Goal: Task Accomplishment & Management: Use online tool/utility

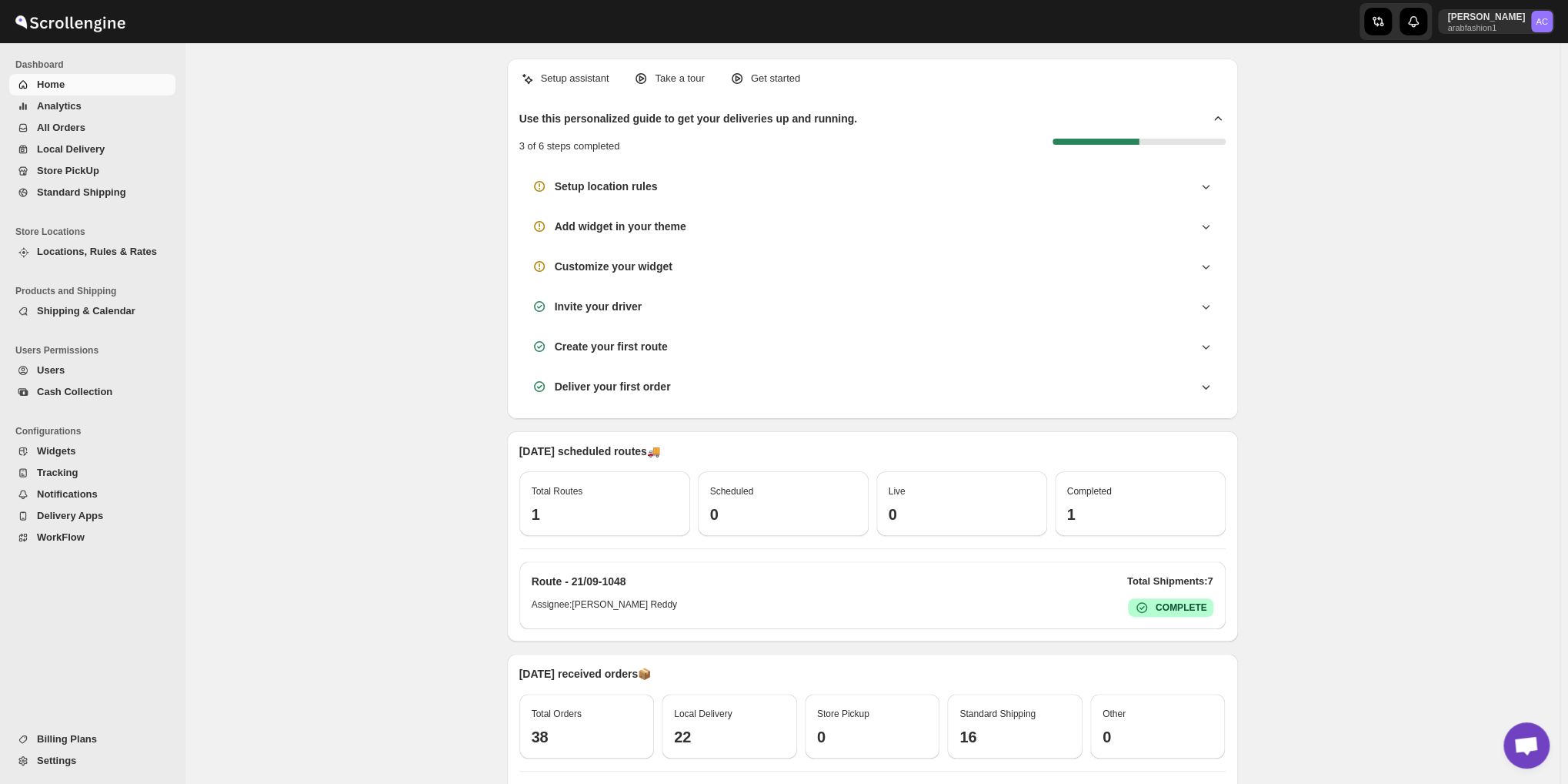
scroll to position [4986, 0]
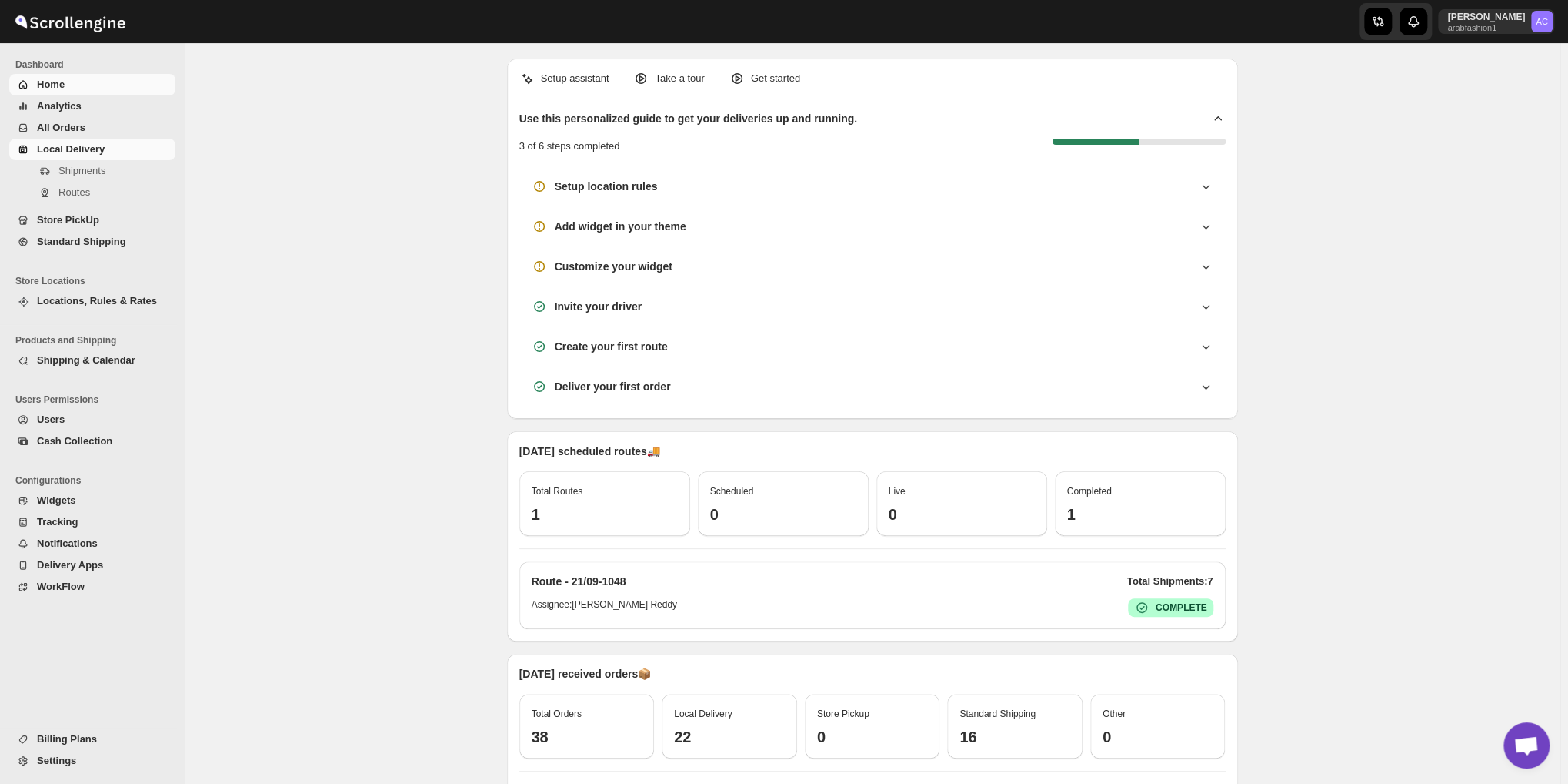
click at [96, 149] on span "Local Delivery" at bounding box center [70, 149] width 68 height 11
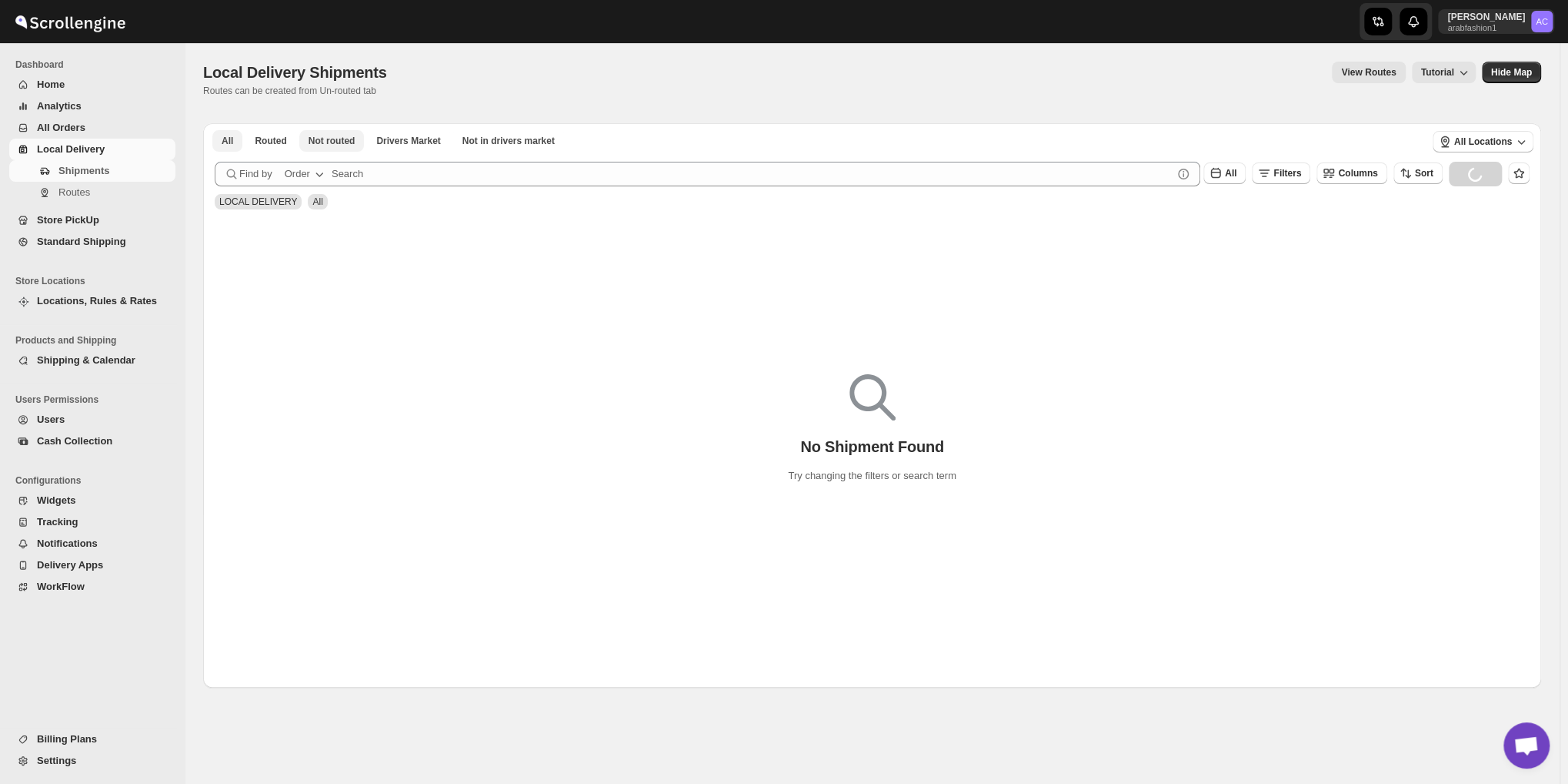
click at [343, 140] on span "Not routed" at bounding box center [331, 141] width 47 height 12
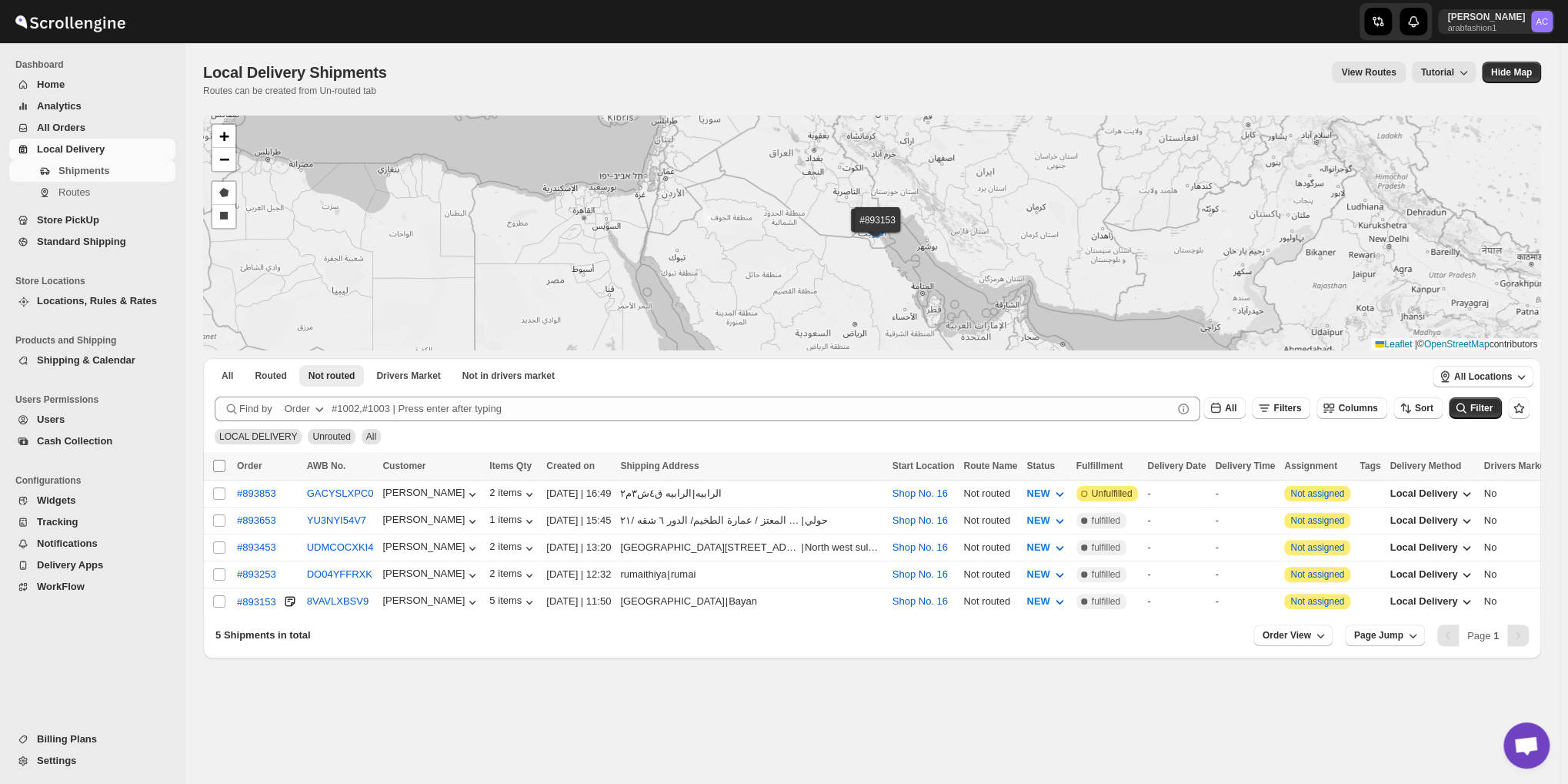
click at [214, 466] on input "Select all shipments" at bounding box center [220, 466] width 12 height 12
checkbox input "true"
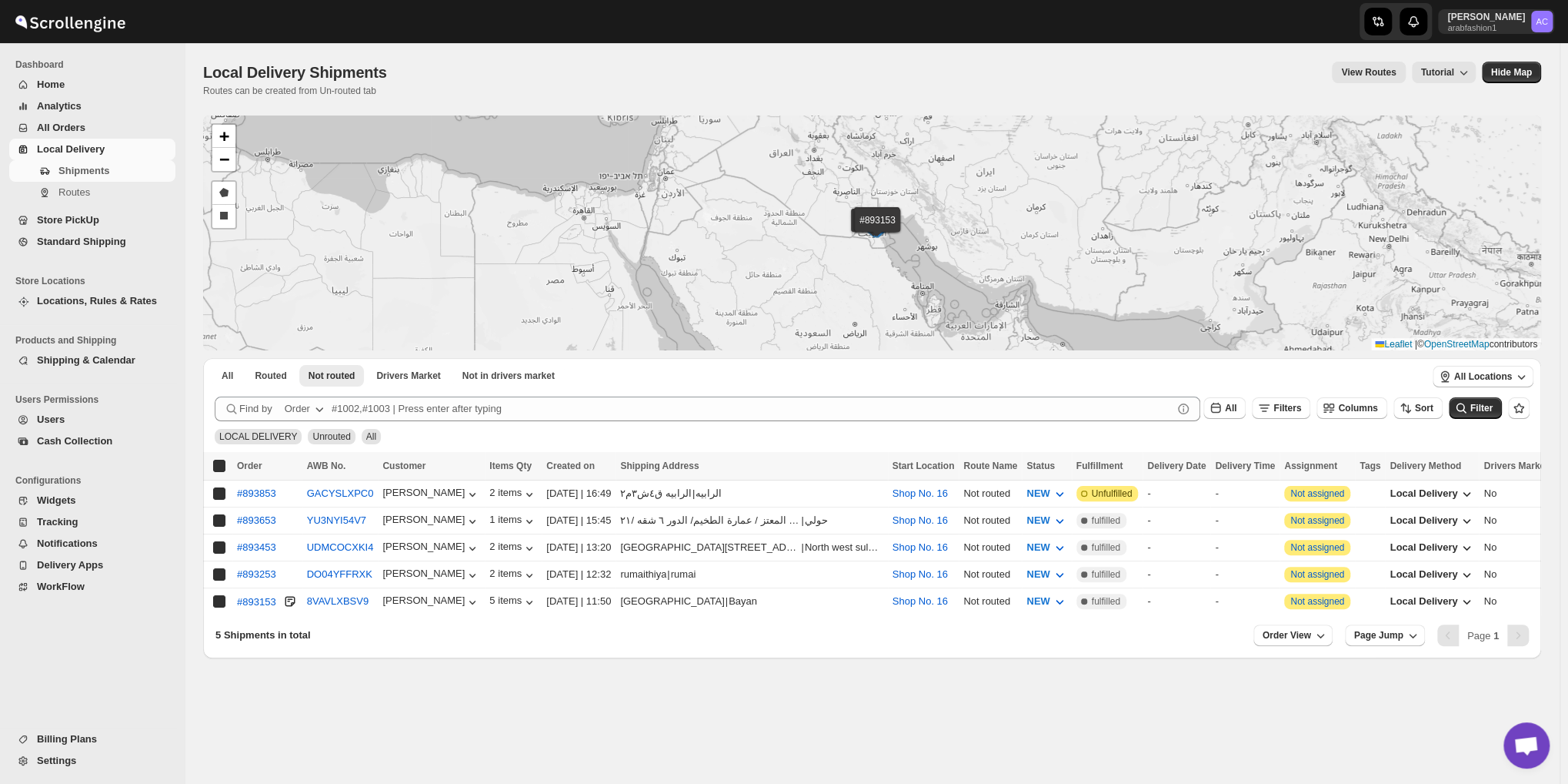
checkbox input "true"
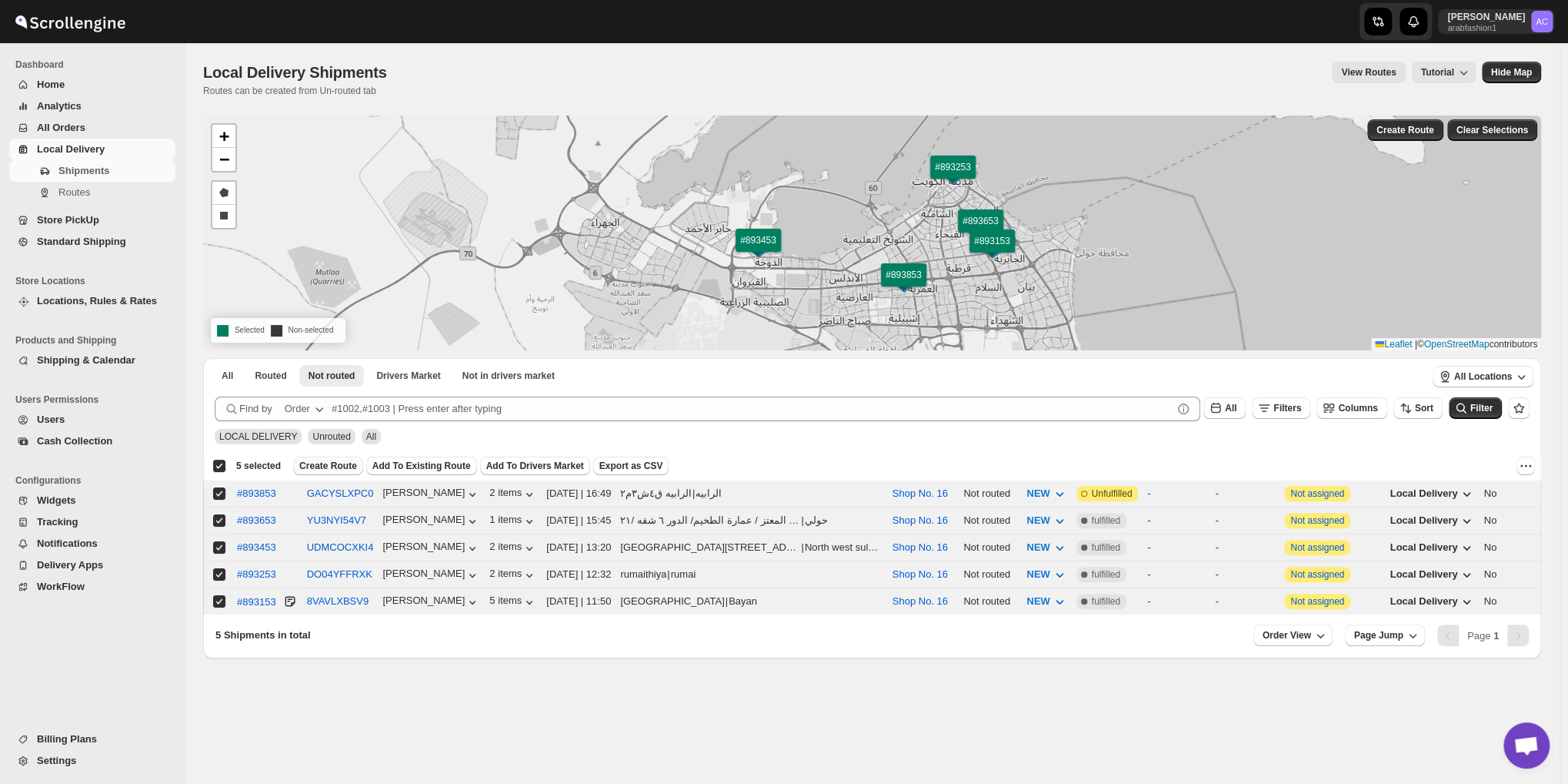
click at [322, 463] on span "Create Route" at bounding box center [329, 466] width 58 height 12
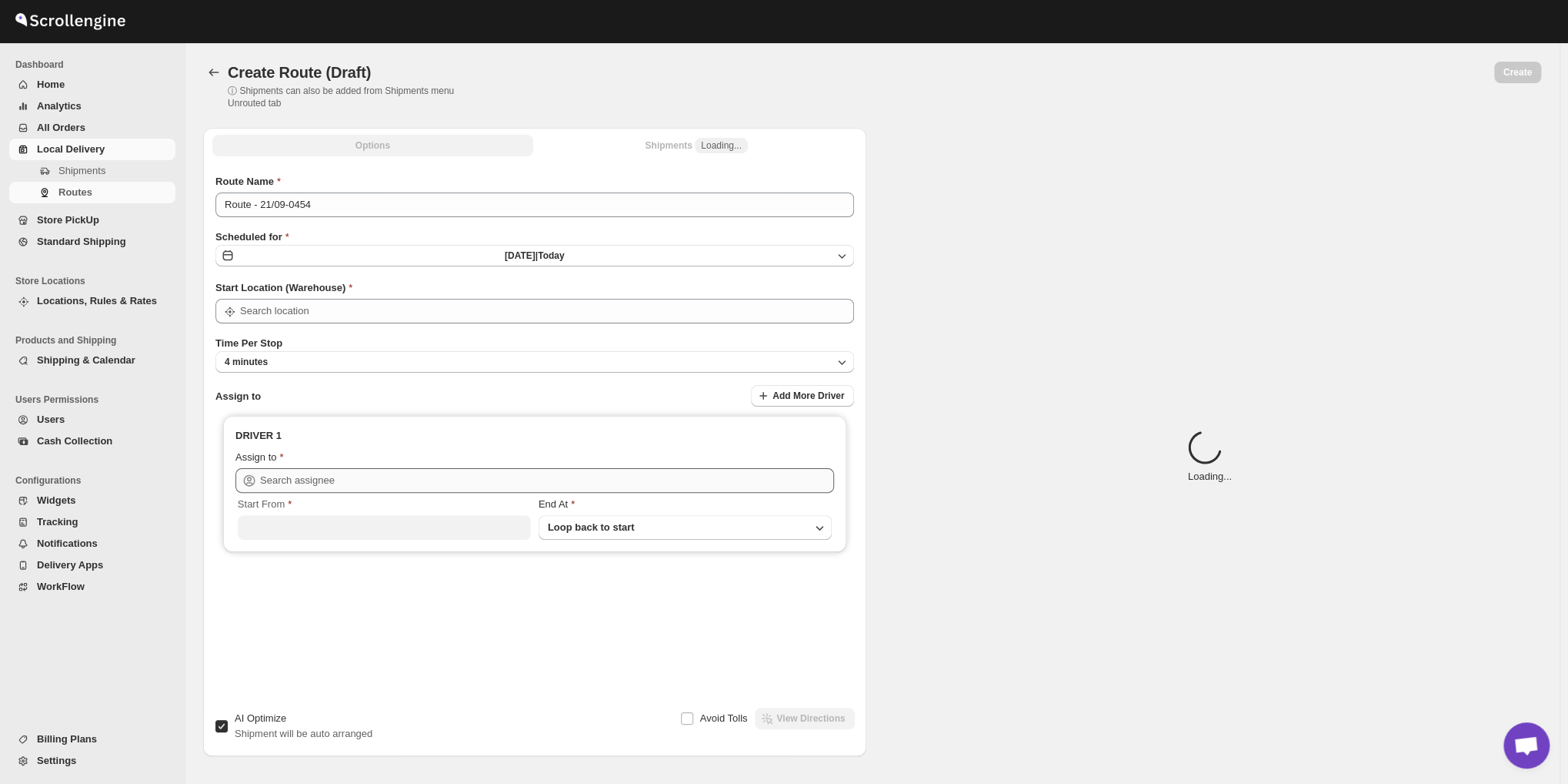
type input "Route - 21/09-0454"
type input "Shop No. 16"
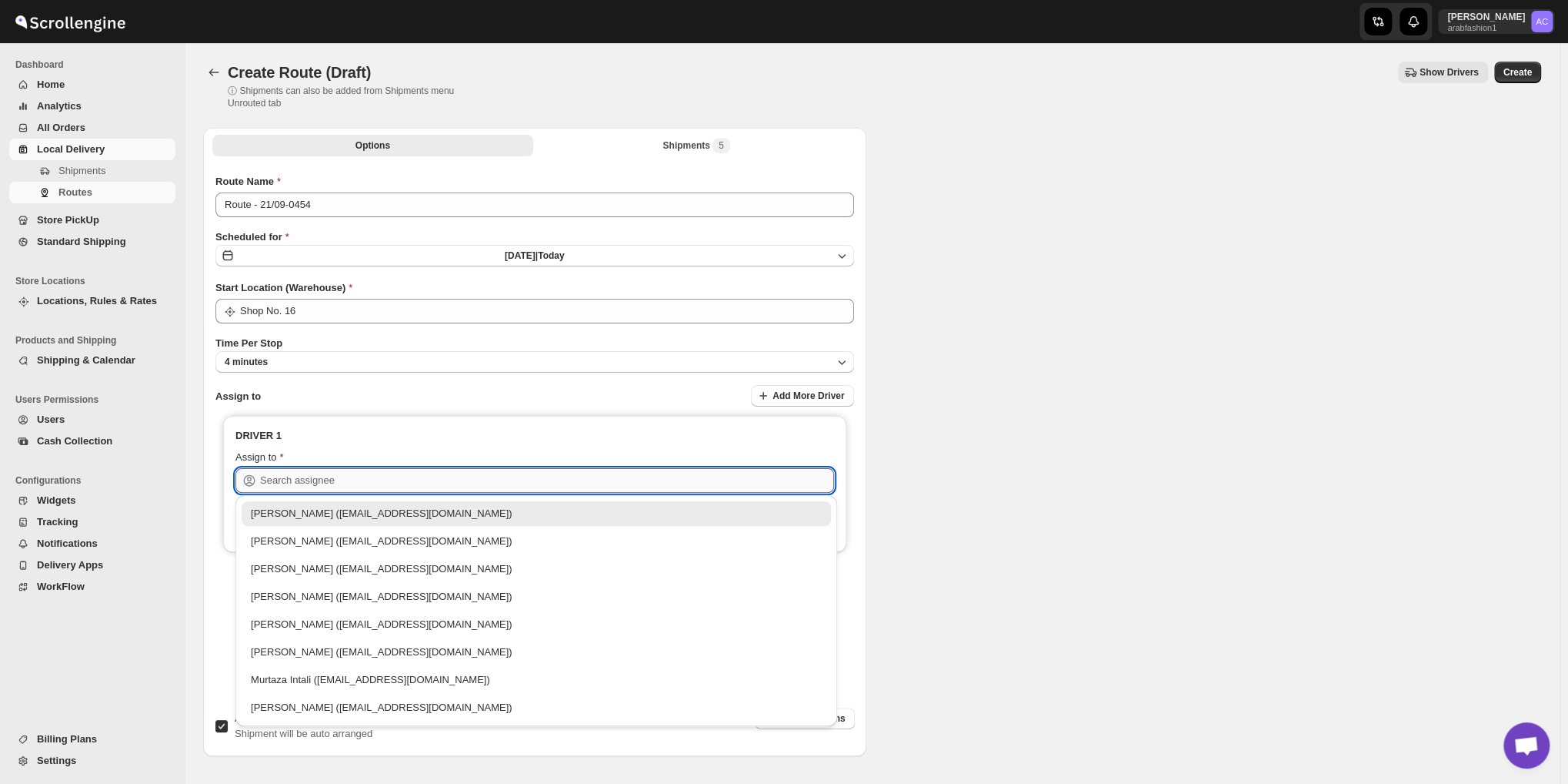
click at [348, 480] on input "text" at bounding box center [546, 481] width 574 height 25
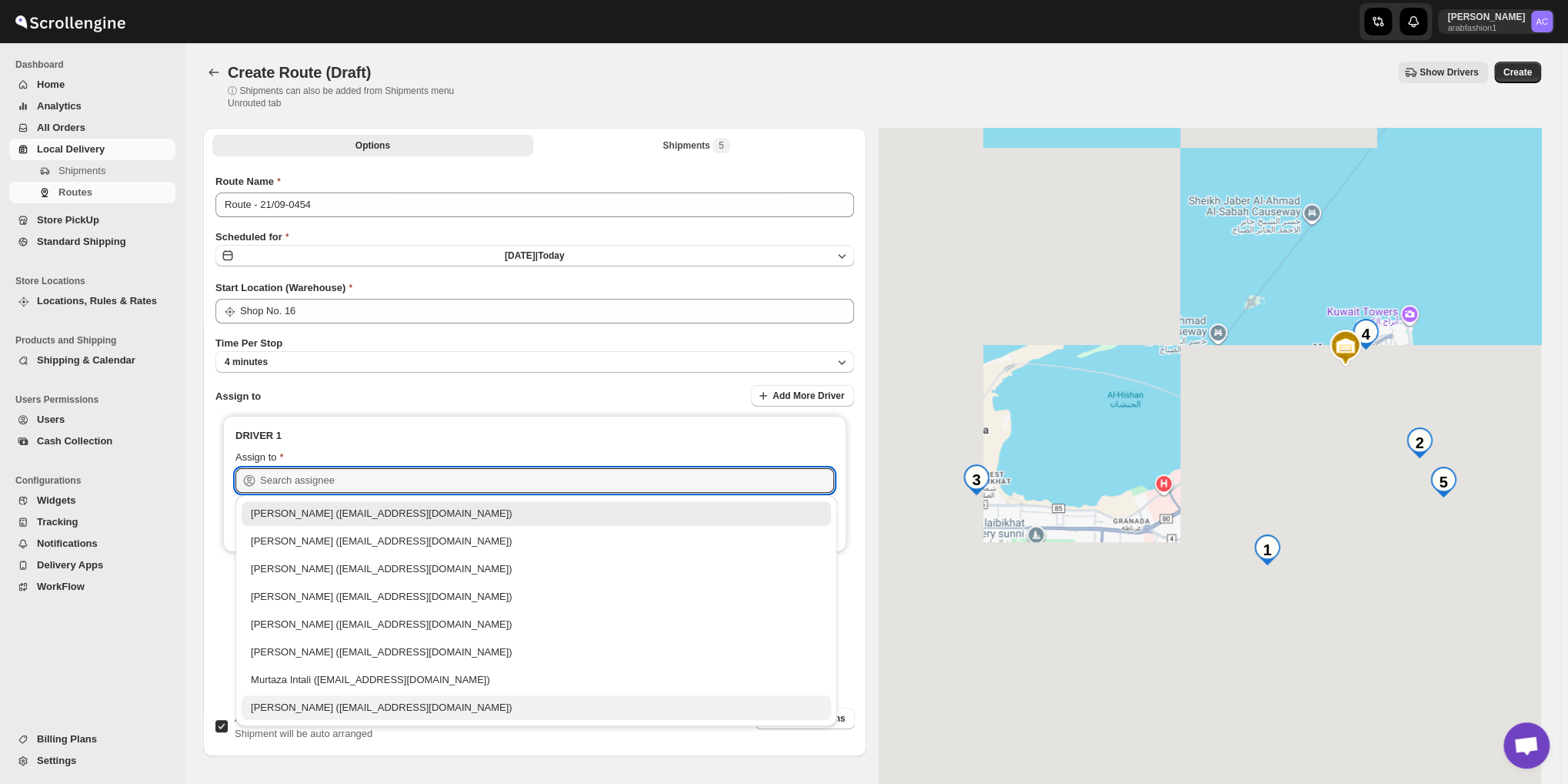
click at [332, 700] on div "[PERSON_NAME] ([EMAIL_ADDRESS][DOMAIN_NAME])" at bounding box center [537, 708] width 571 height 16
type input "[PERSON_NAME] ([EMAIL_ADDRESS][DOMAIN_NAME])"
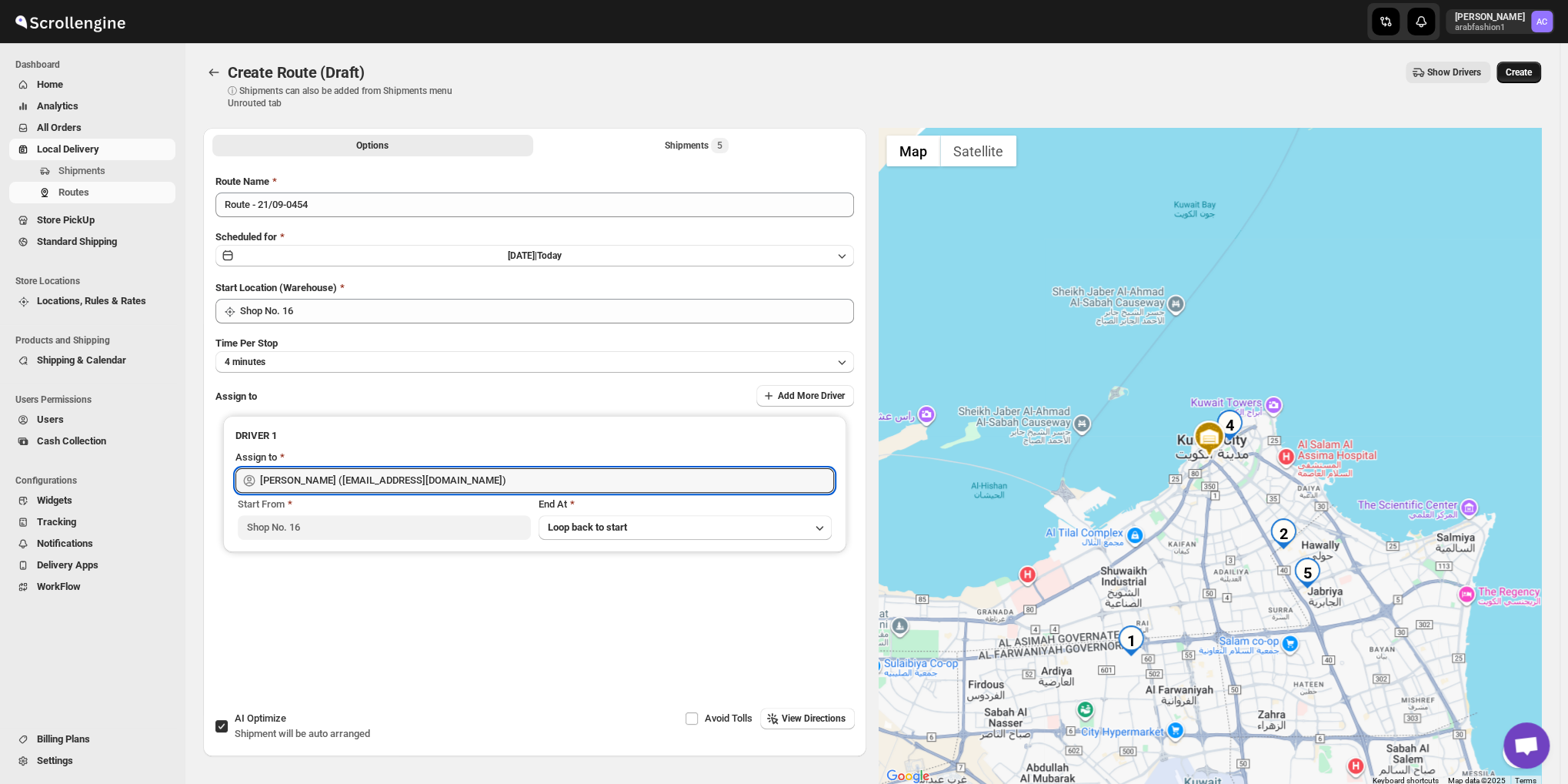
click at [1514, 79] on button "Create" at bounding box center [1519, 72] width 45 height 22
